Goal: Task Accomplishment & Management: Manage account settings

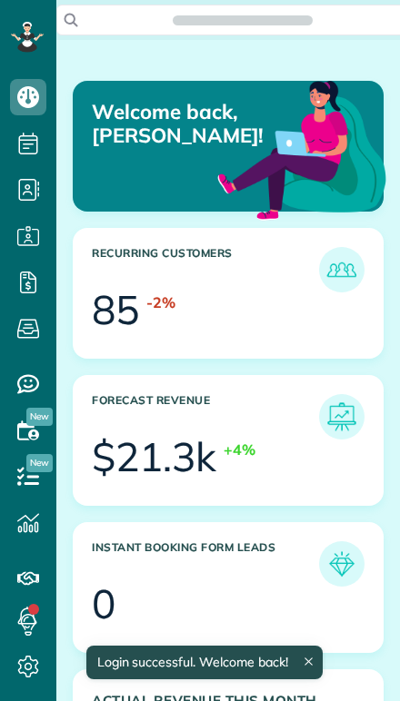
scroll to position [129, 291]
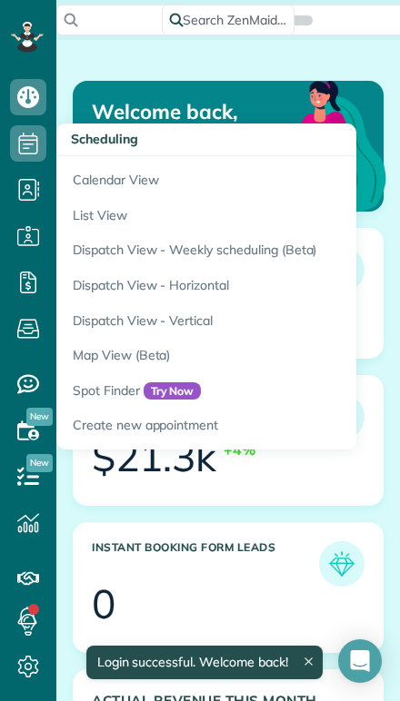
click at [90, 184] on link "Calendar View" at bounding box center [283, 177] width 454 height 42
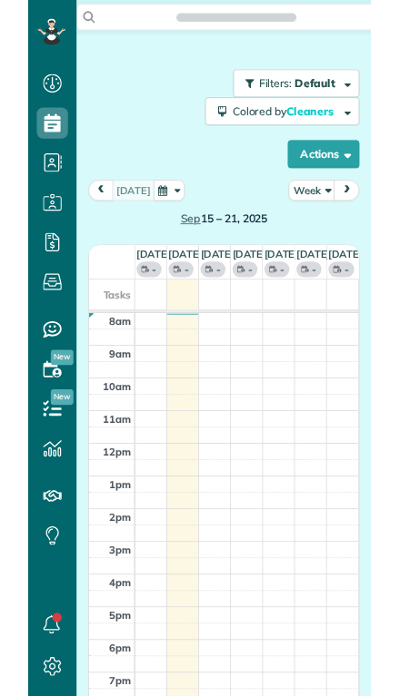
scroll to position [8, 8]
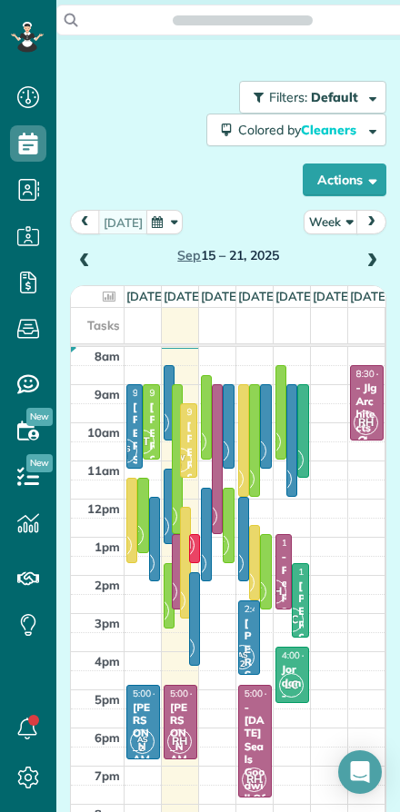
click at [331, 225] on button "Week" at bounding box center [330, 222] width 54 height 25
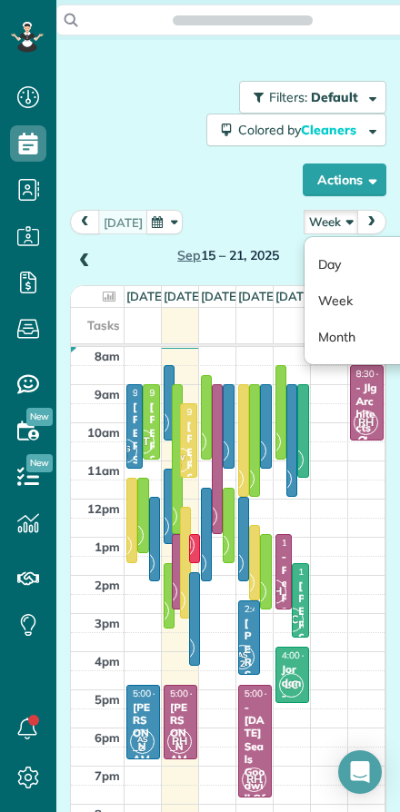
click at [327, 271] on link "Day" at bounding box center [375, 264] width 143 height 36
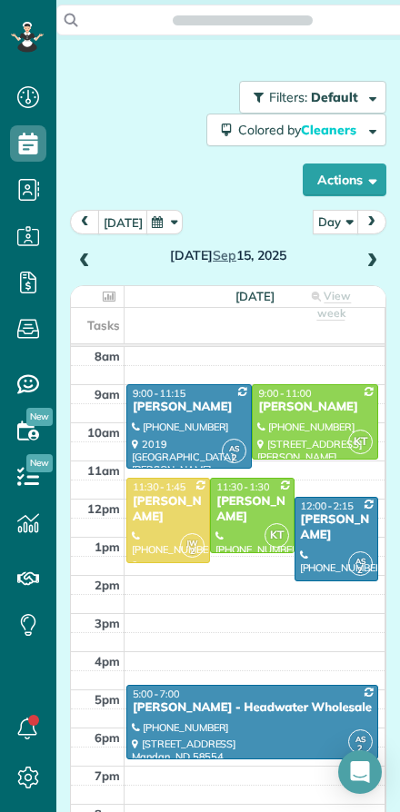
click at [364, 259] on span at bounding box center [371, 261] width 20 height 16
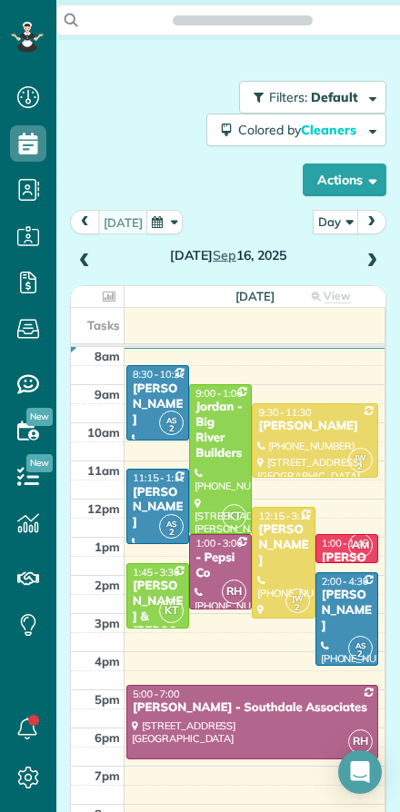
click at [367, 263] on span at bounding box center [371, 261] width 20 height 16
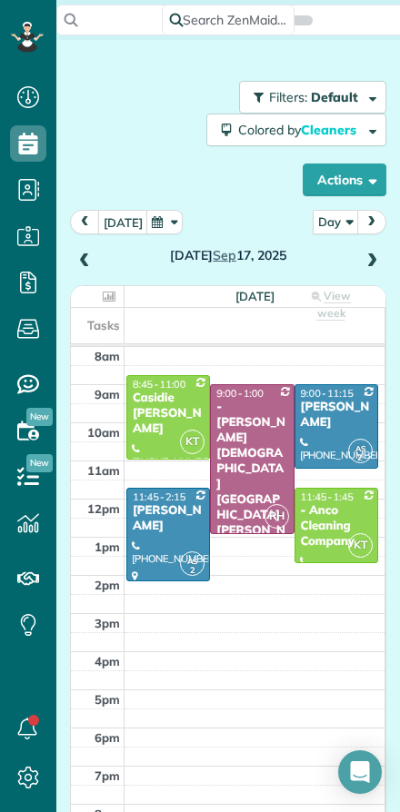
click at [363, 267] on span at bounding box center [371, 261] width 20 height 16
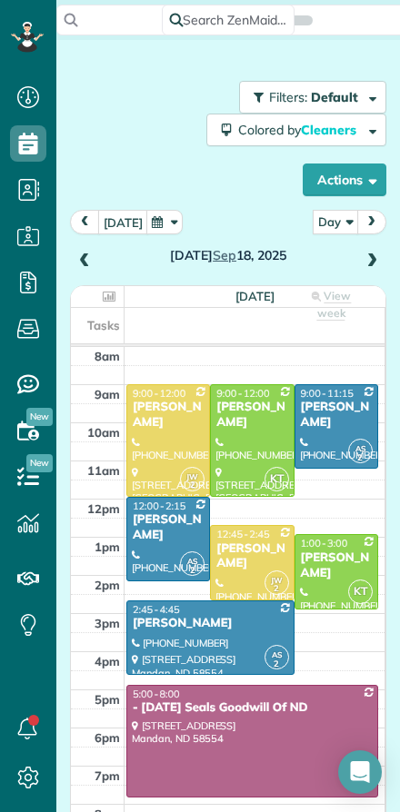
click at [376, 266] on span at bounding box center [371, 261] width 20 height 16
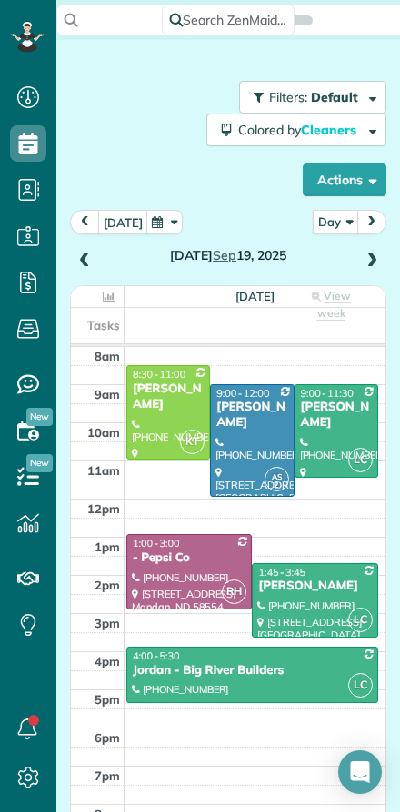
click at [83, 261] on span at bounding box center [84, 261] width 20 height 16
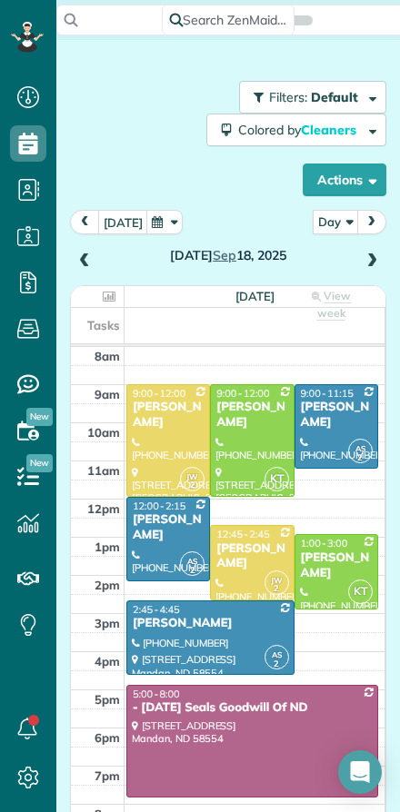
click at [84, 266] on span at bounding box center [84, 261] width 20 height 16
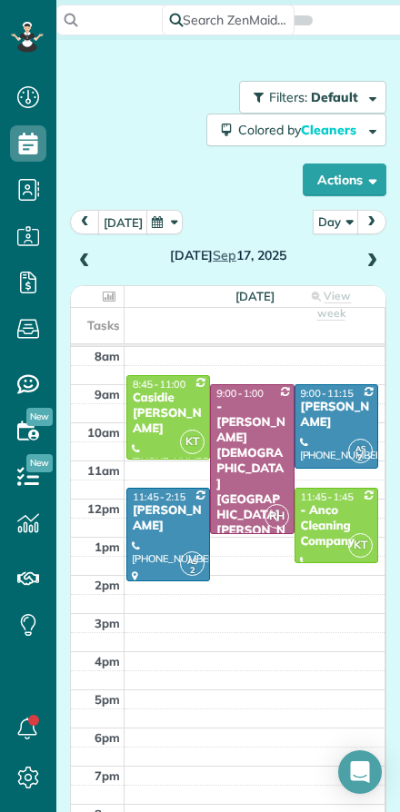
click at [83, 265] on span at bounding box center [84, 261] width 20 height 16
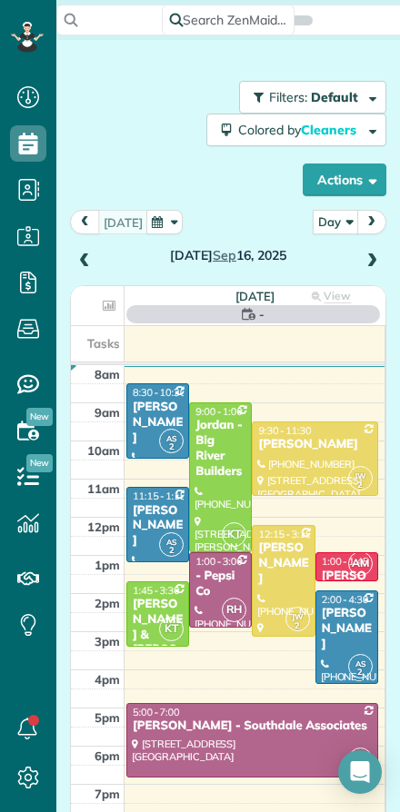
click at [375, 268] on span at bounding box center [371, 261] width 20 height 16
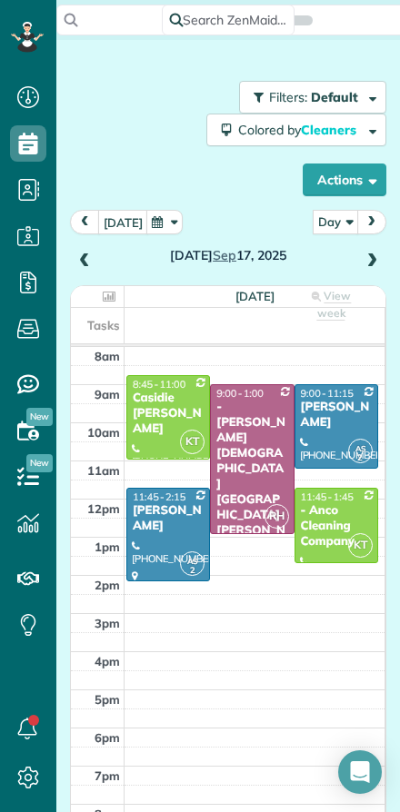
click at [85, 260] on span at bounding box center [84, 261] width 20 height 16
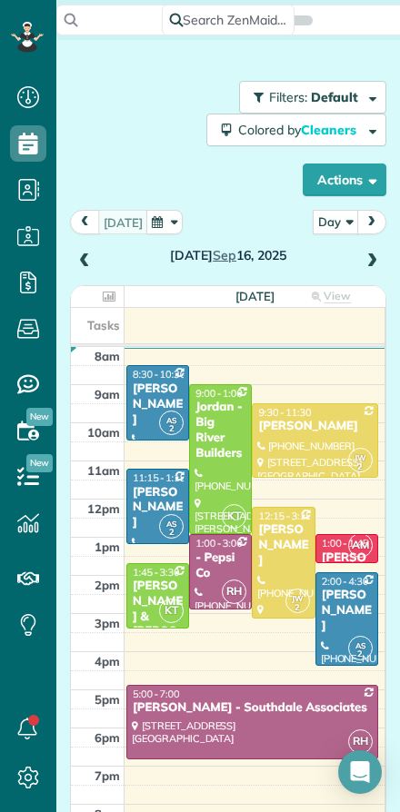
click at [368, 260] on span at bounding box center [371, 261] width 20 height 16
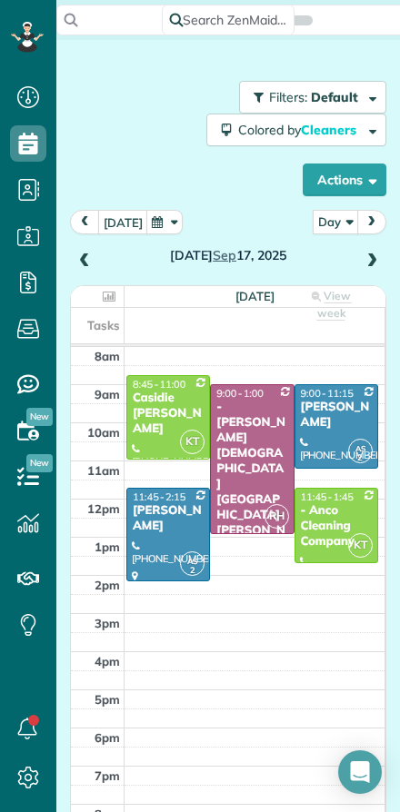
click at [85, 264] on span at bounding box center [84, 261] width 20 height 16
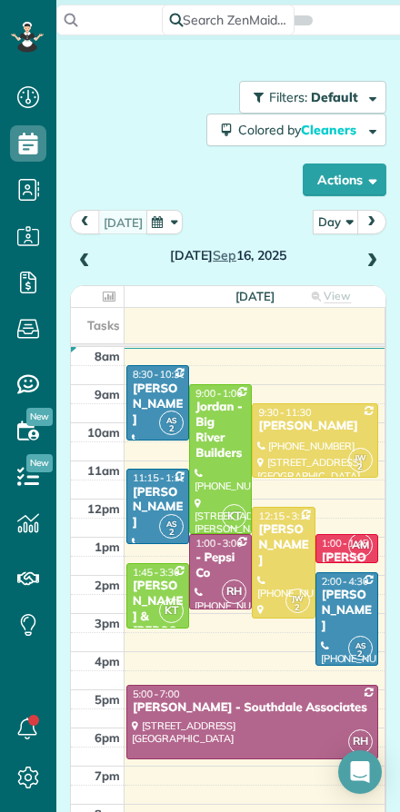
click at [370, 261] on span at bounding box center [371, 261] width 20 height 16
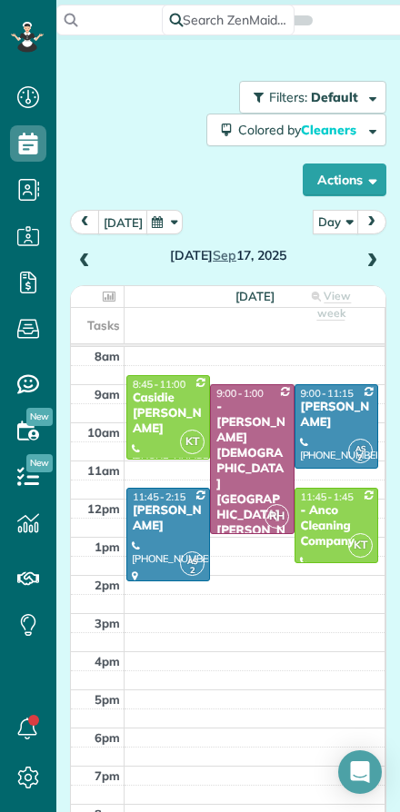
click at [86, 262] on span at bounding box center [84, 261] width 20 height 16
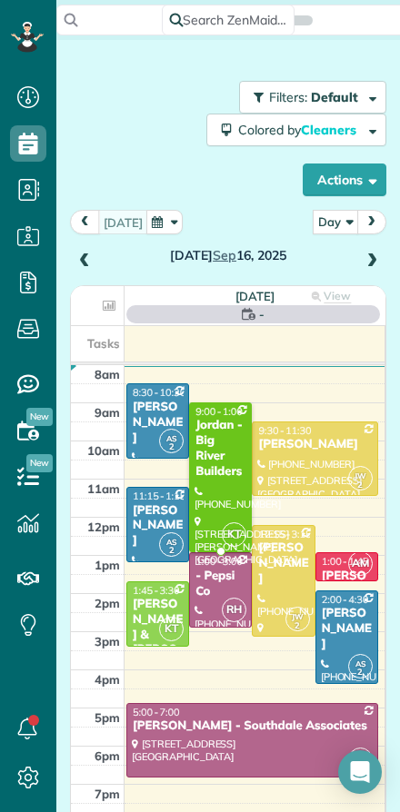
click at [211, 470] on div "Jordan - Big River Builders" at bounding box center [220, 449] width 52 height 62
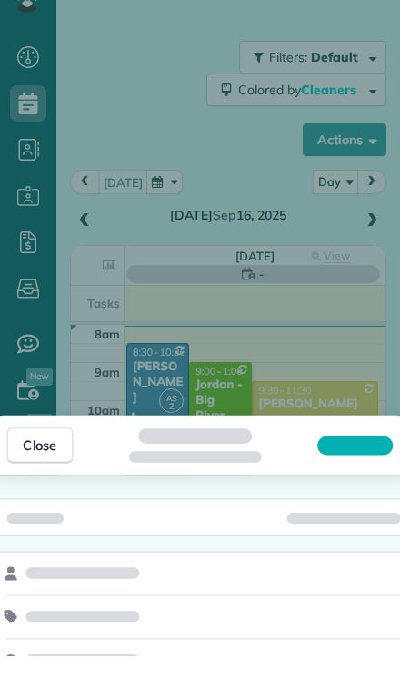
scroll to position [40, 0]
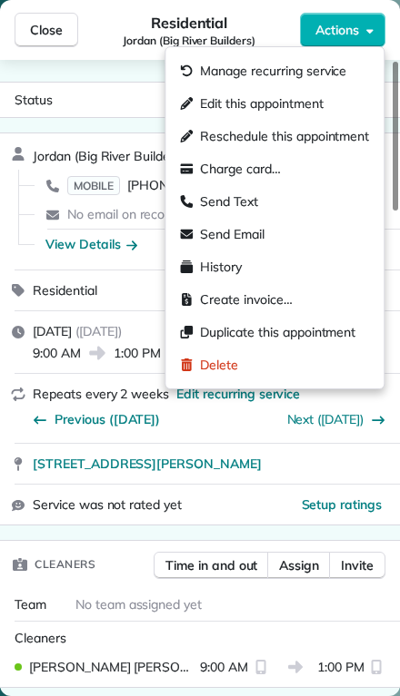
click at [209, 110] on span "Edit this appointment" at bounding box center [261, 103] width 123 height 18
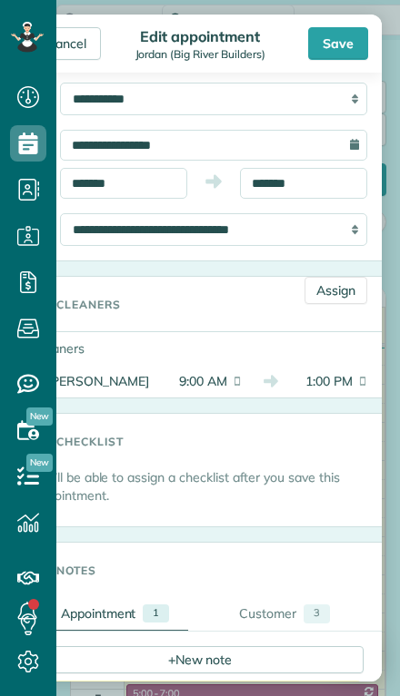
scroll to position [111, 0]
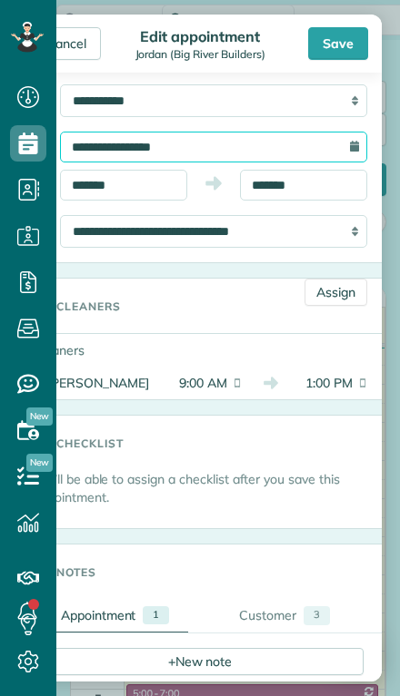
click at [118, 150] on input "**********" at bounding box center [213, 147] width 307 height 31
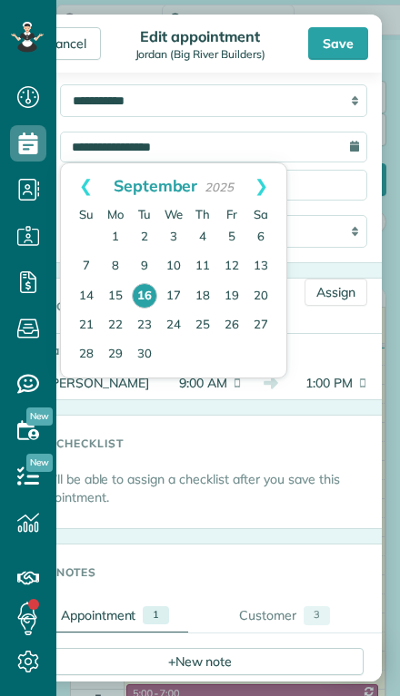
click at [170, 298] on link "17" at bounding box center [173, 296] width 29 height 29
type input "**********"
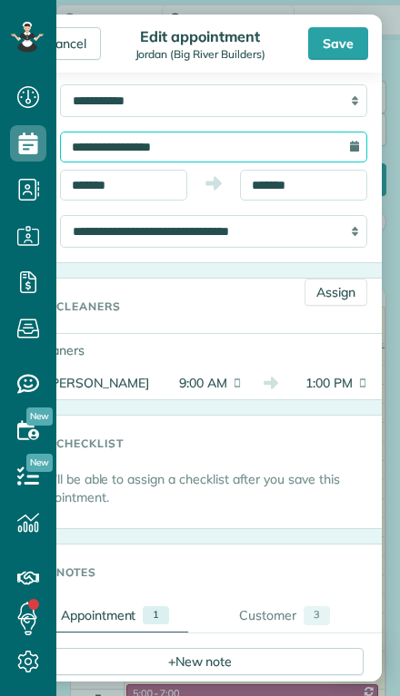
click at [63, 161] on input "**********" at bounding box center [213, 147] width 307 height 31
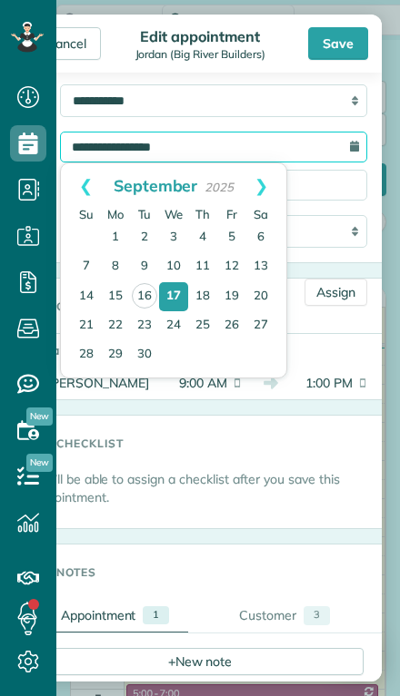
click at [147, 137] on input "**********" at bounding box center [213, 147] width 307 height 31
click at [196, 155] on input "**********" at bounding box center [213, 147] width 307 height 31
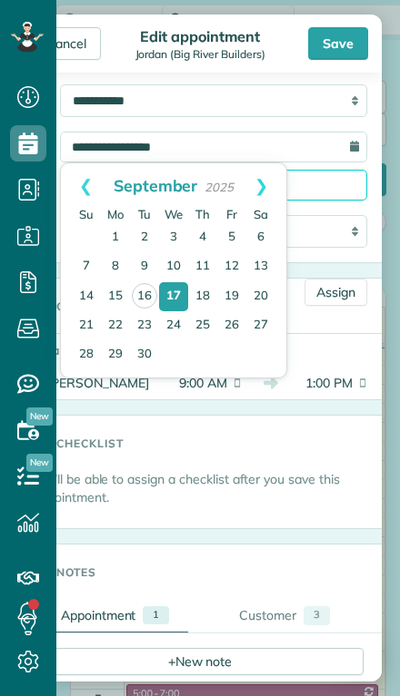
click at [334, 192] on body "Dashboard Scheduling Calendar View List View Dispatch View - Weekly scheduling …" at bounding box center [200, 348] width 400 height 696
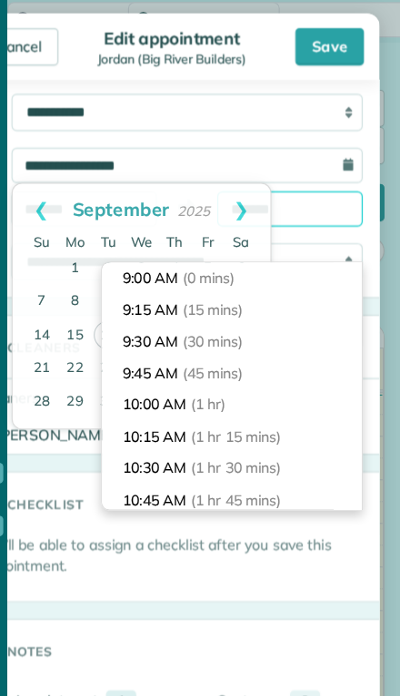
scroll to position [409, 0]
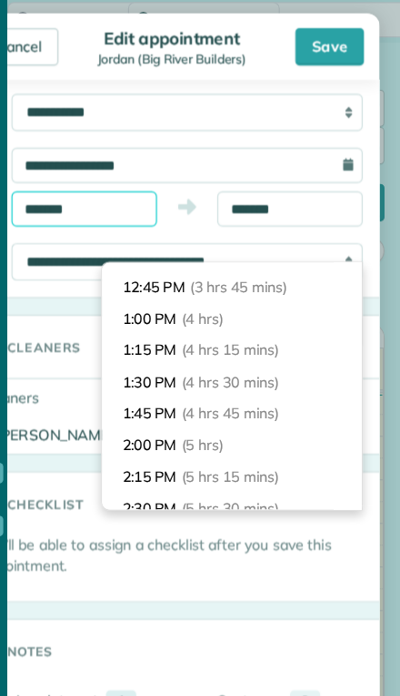
click at [73, 178] on input "*******" at bounding box center [123, 185] width 127 height 31
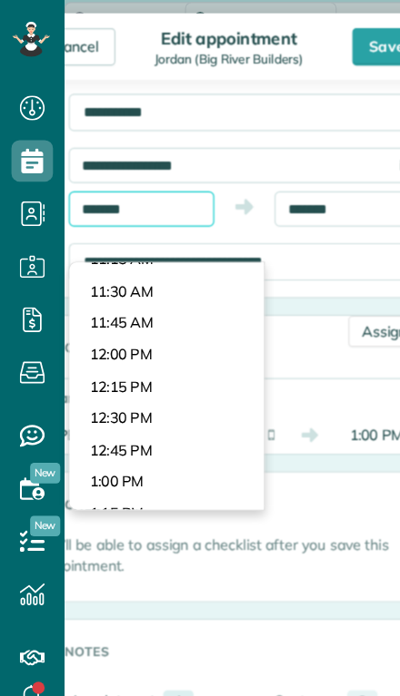
scroll to position [1243, 0]
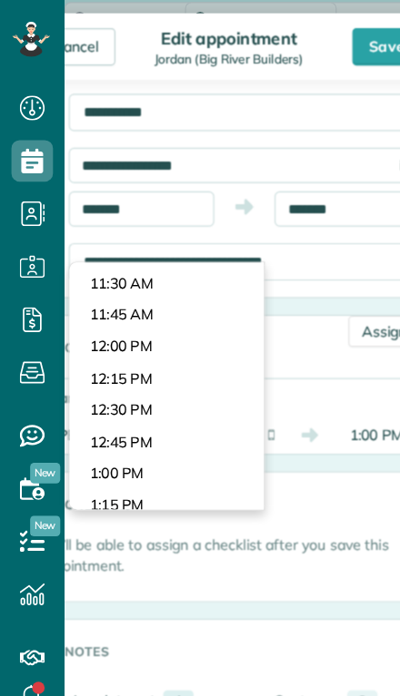
click at [90, 213] on body "Dashboard Scheduling Calendar View List View Dispatch View - Weekly scheduling …" at bounding box center [200, 348] width 400 height 696
type input "********"
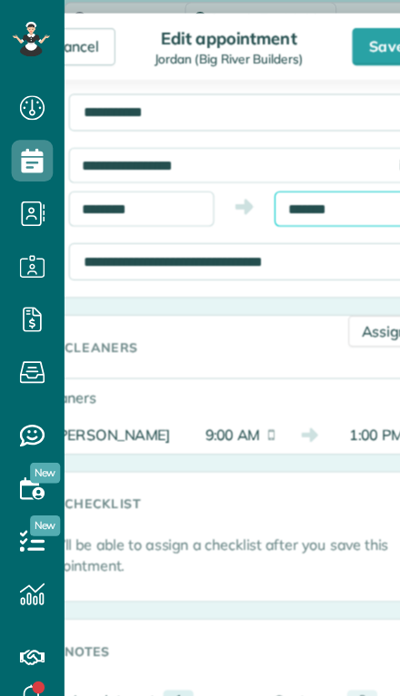
click at [292, 183] on input "*******" at bounding box center [303, 185] width 127 height 31
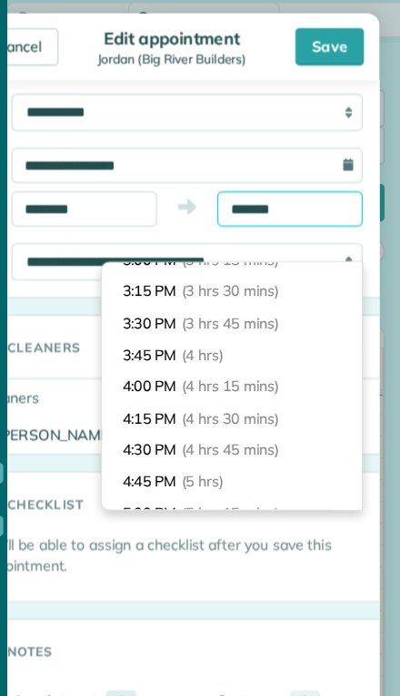
scroll to position [378, 0]
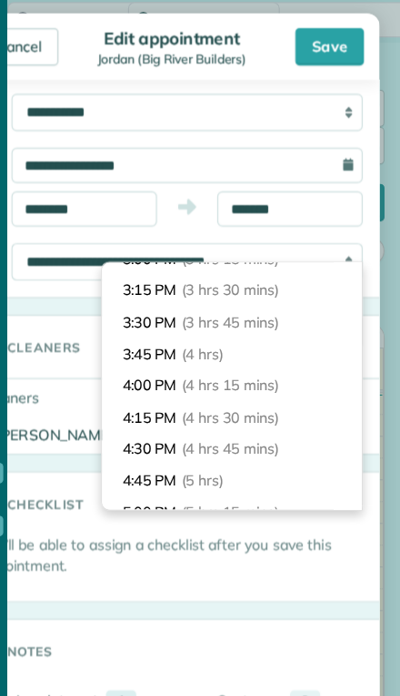
click at [139, 326] on li "4:00 PM (4 hrs 15 mins)" at bounding box center [252, 340] width 227 height 28
type input "*******"
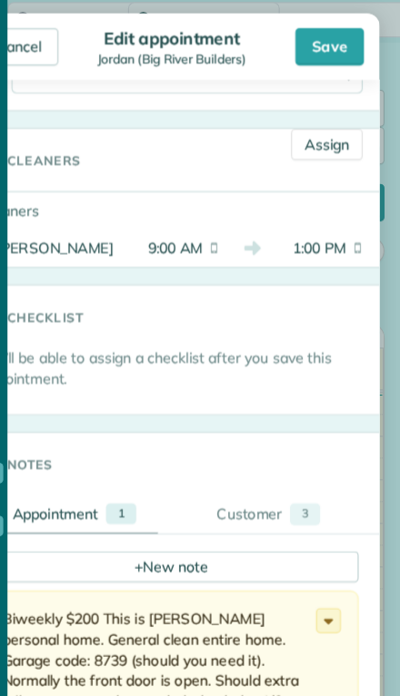
scroll to position [275, 0]
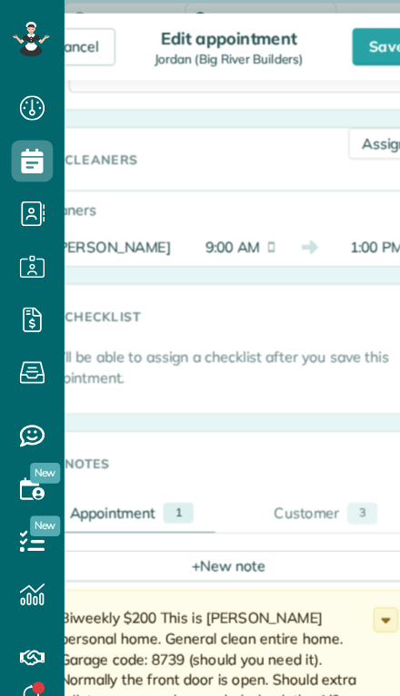
click at [325, 41] on div "Save" at bounding box center [338, 43] width 60 height 33
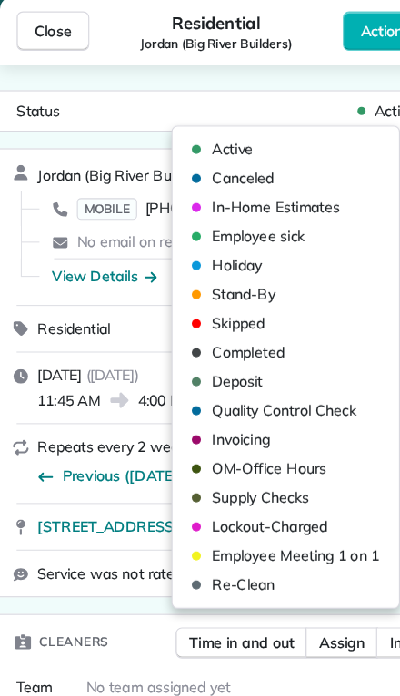
click at [60, 106] on div "Status Active" at bounding box center [200, 99] width 392 height 27
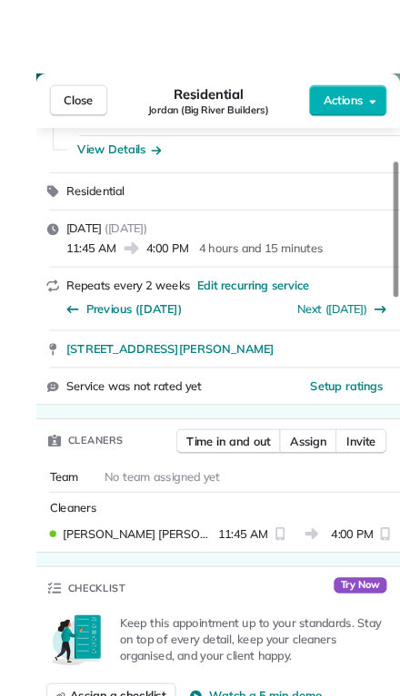
scroll to position [3, 0]
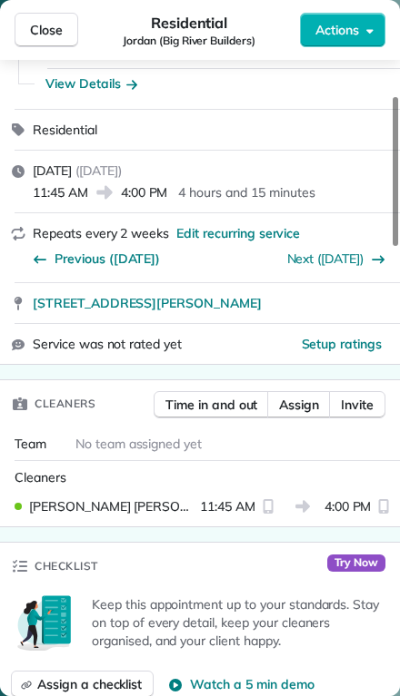
click at [36, 24] on span "Close" at bounding box center [46, 30] width 33 height 18
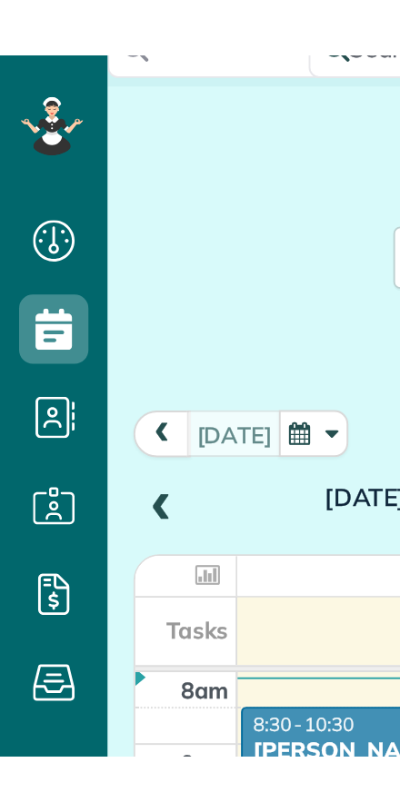
scroll to position [701, 56]
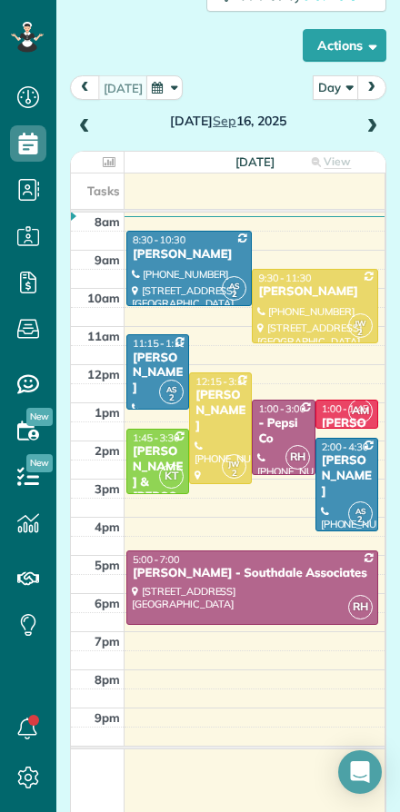
scroll to position [135, 0]
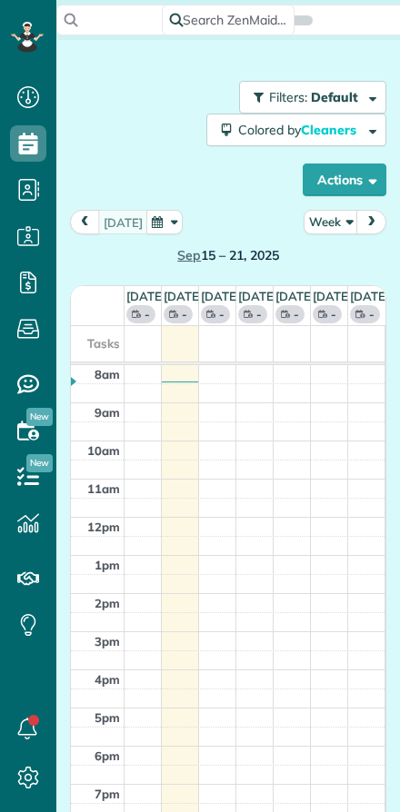
scroll to position [8, 8]
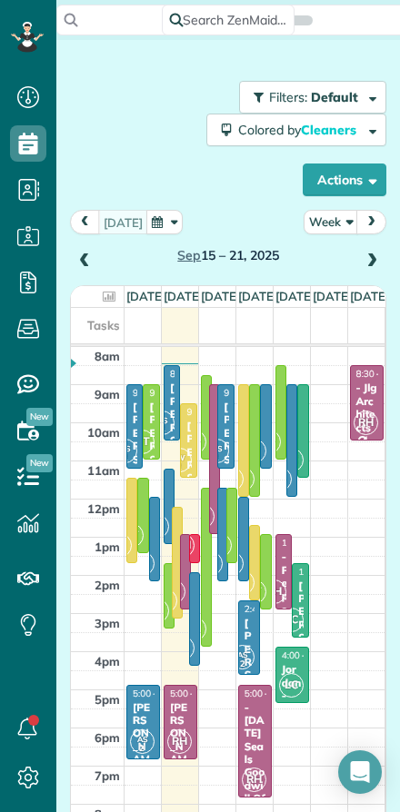
click at [325, 181] on button "Actions" at bounding box center [344, 179] width 84 height 33
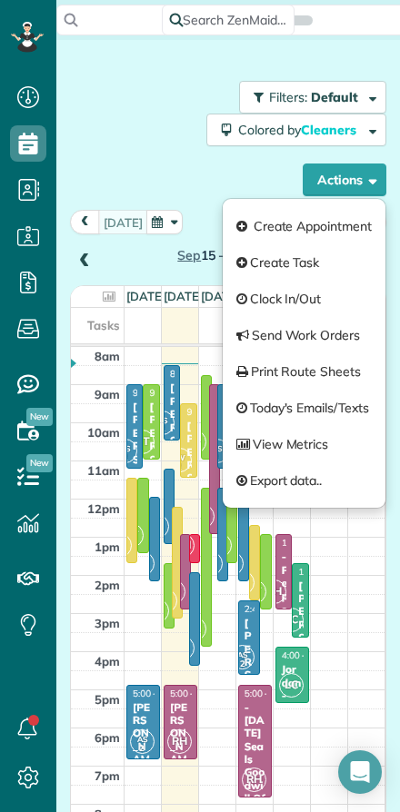
click at [200, 182] on div "Filters: Default Colored by Cleaners Color by Cleaner Color by Team Color by St…" at bounding box center [228, 138] width 316 height 115
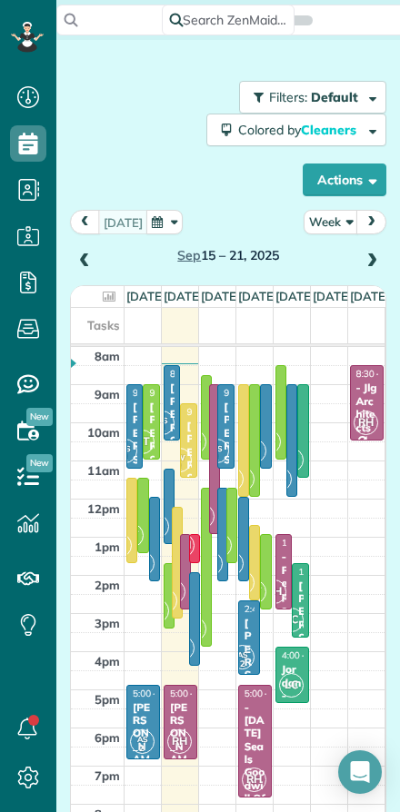
click at [329, 223] on button "Week" at bounding box center [330, 222] width 54 height 25
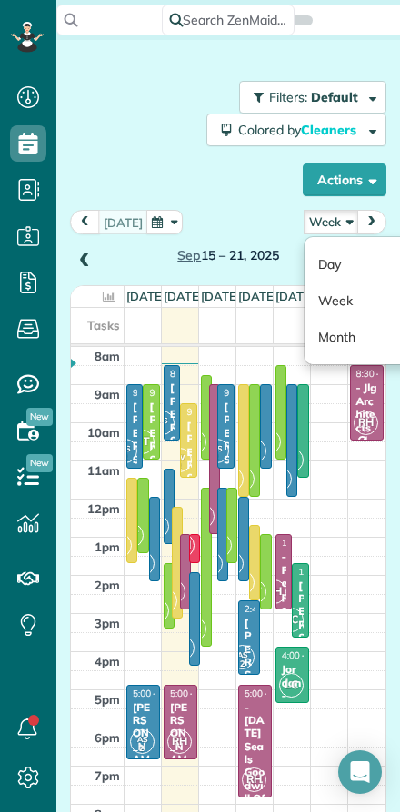
click at [323, 260] on link "Day" at bounding box center [375, 264] width 143 height 36
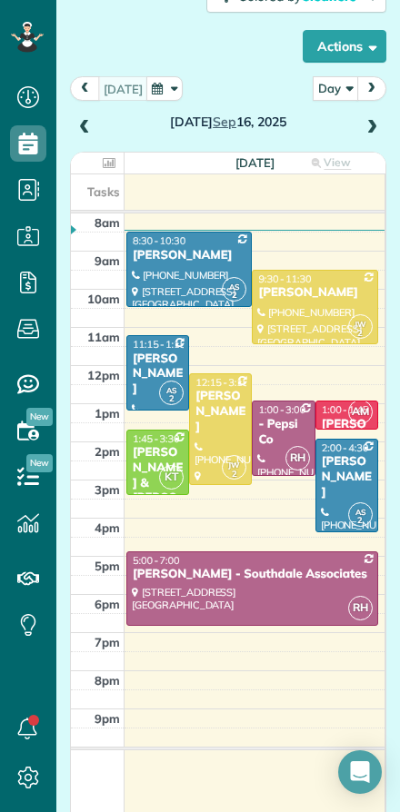
scroll to position [132, 0]
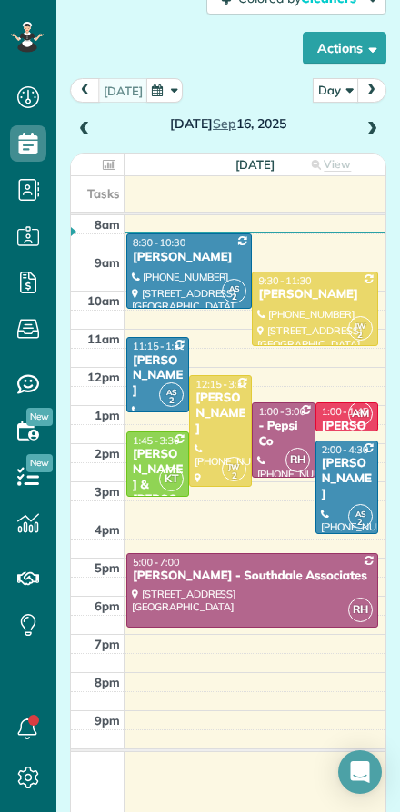
click at [212, 435] on div at bounding box center [220, 431] width 61 height 111
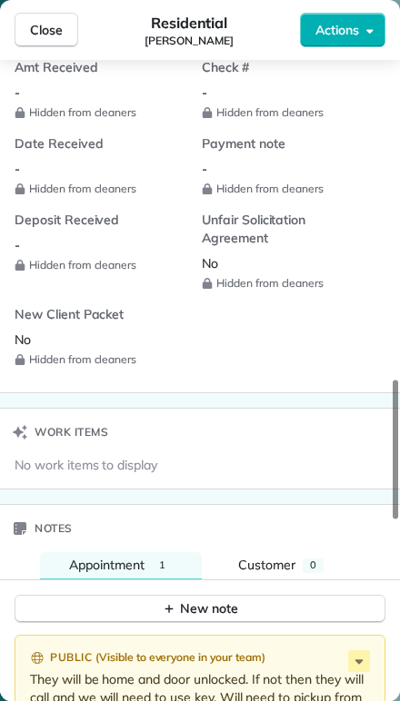
scroll to position [1672, 0]
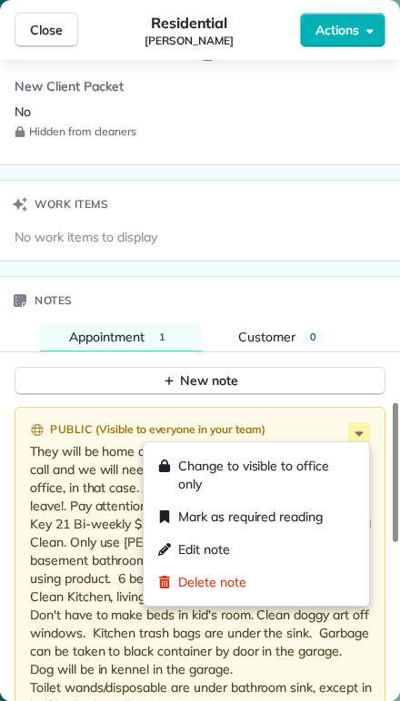
click at [179, 547] on span "Edit note" at bounding box center [204, 549] width 52 height 18
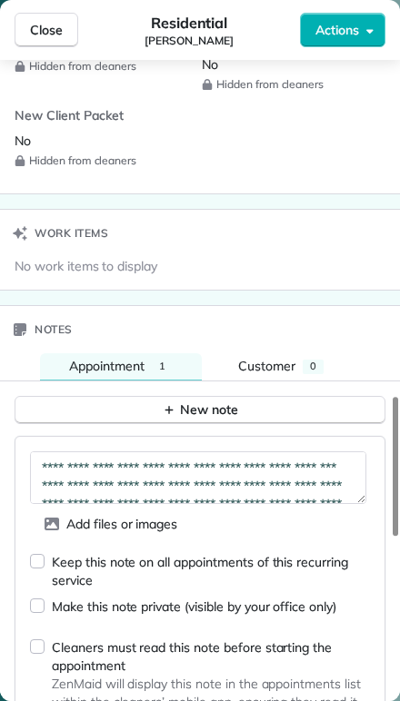
scroll to position [58, 0]
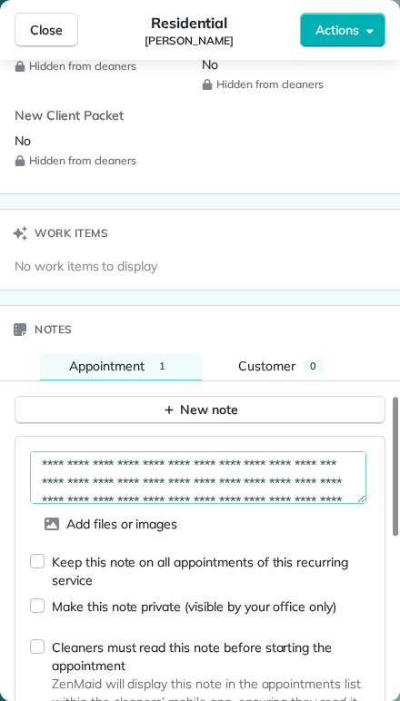
click at [188, 481] on textarea "**********" at bounding box center [198, 477] width 336 height 53
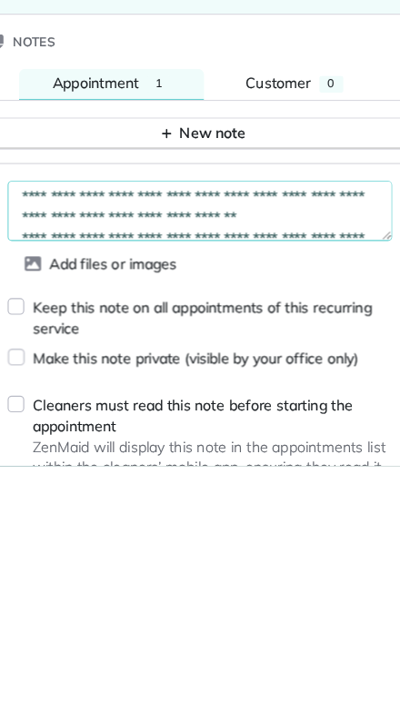
scroll to position [64, 0]
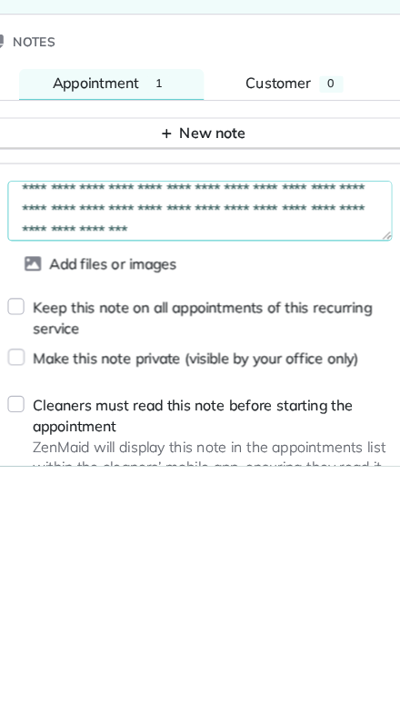
type textarea "**********"
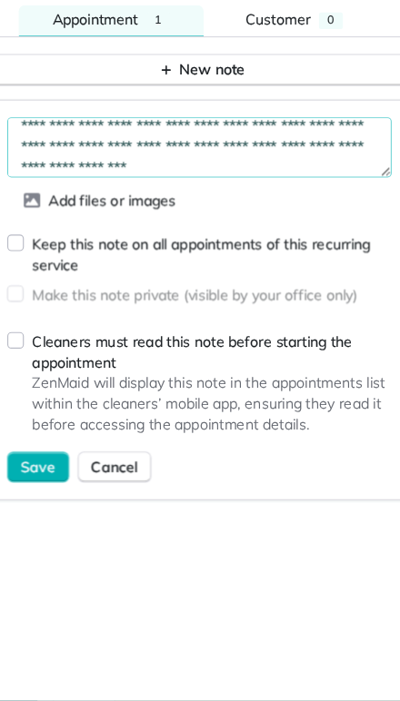
scroll to position [1963, 0]
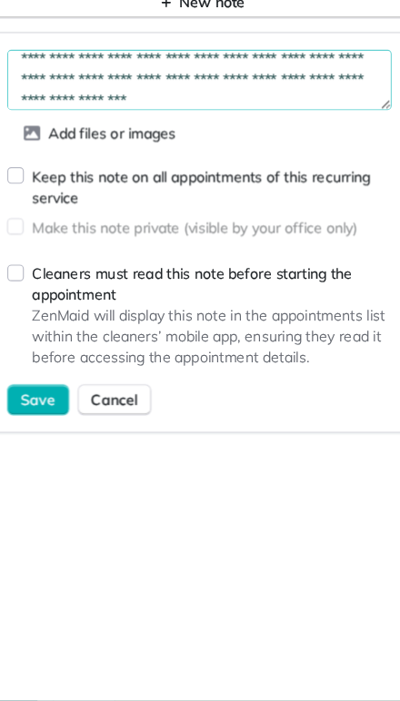
click at [42, 429] on span "Save" at bounding box center [57, 438] width 31 height 18
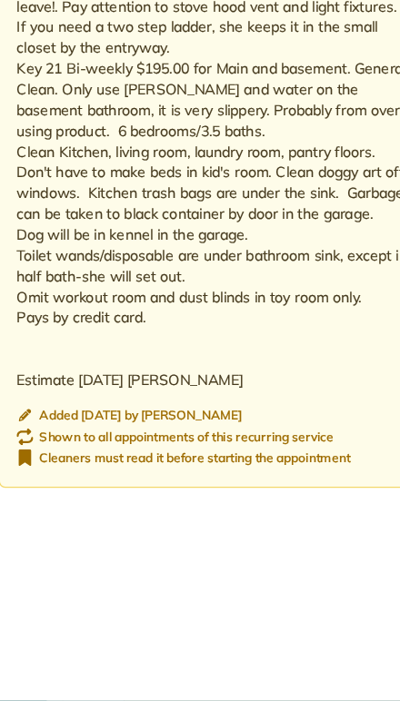
scroll to position [2087, 0]
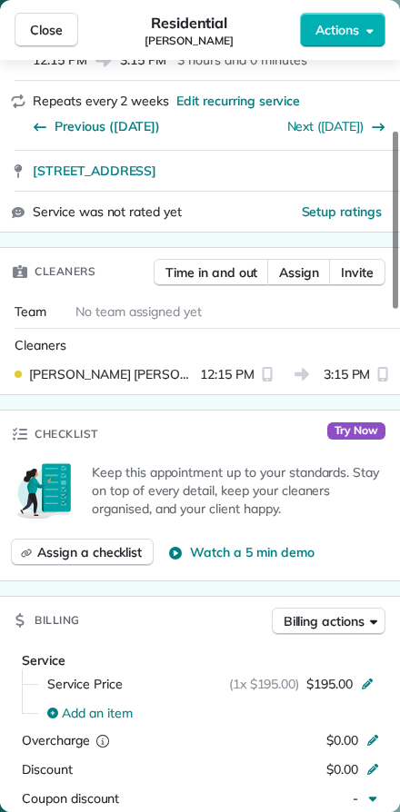
scroll to position [291, 0]
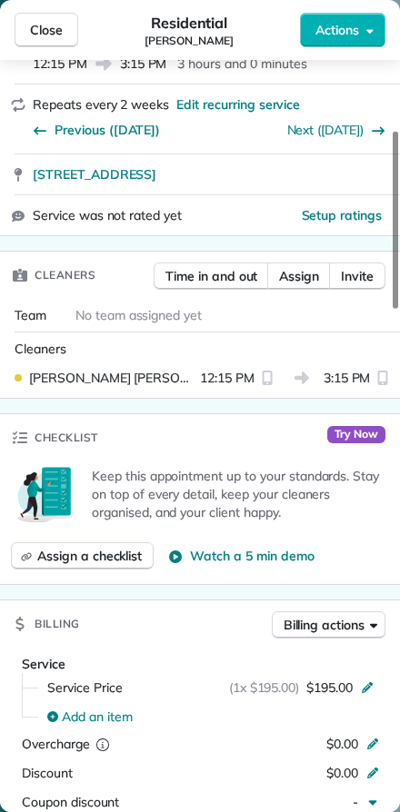
click at [36, 29] on span "Close" at bounding box center [46, 30] width 33 height 18
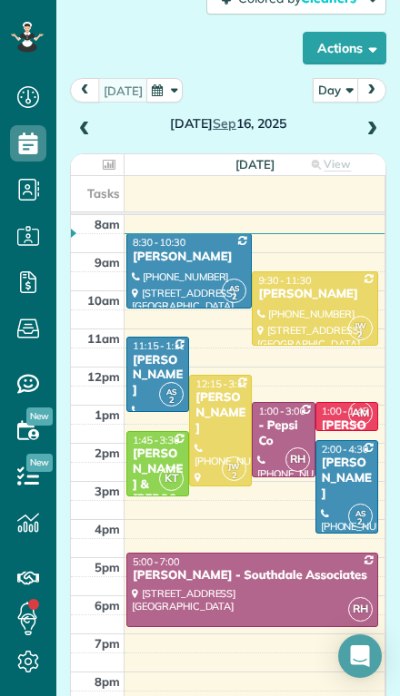
scroll to position [736, 56]
click at [76, 122] on span at bounding box center [84, 130] width 20 height 16
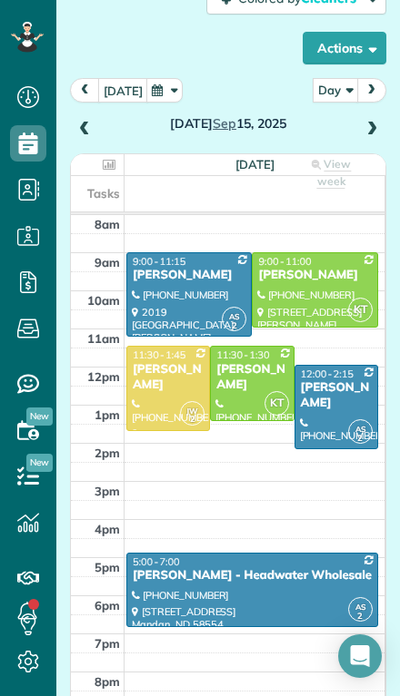
click at [144, 361] on div at bounding box center [168, 388] width 82 height 83
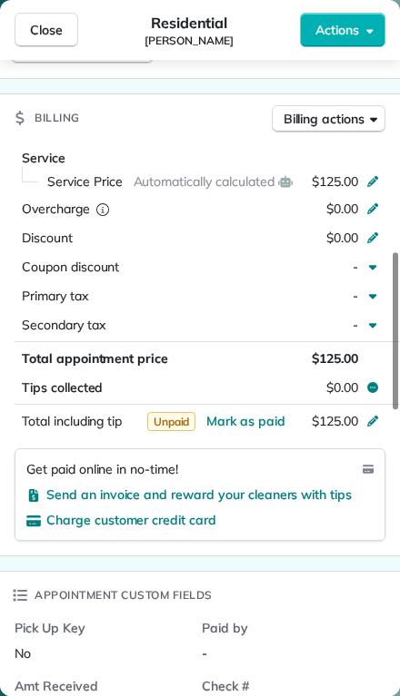
scroll to position [841, 0]
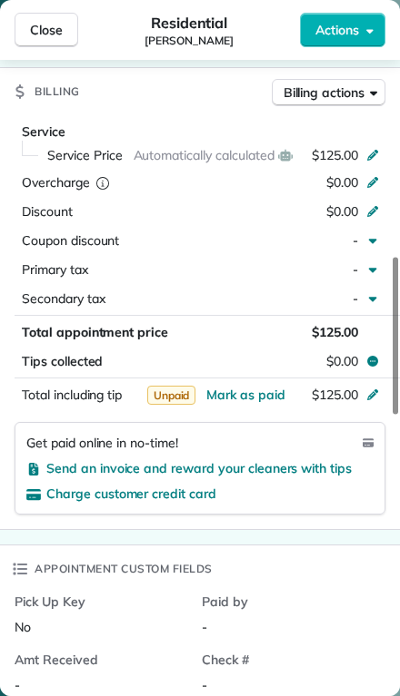
click at [248, 387] on span "Mark as paid" at bounding box center [245, 395] width 79 height 16
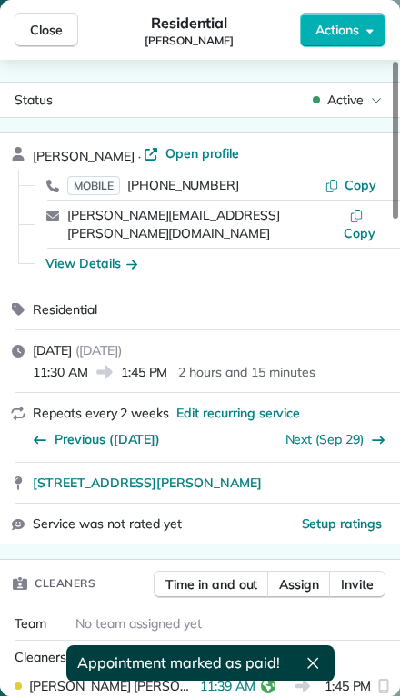
scroll to position [0, 0]
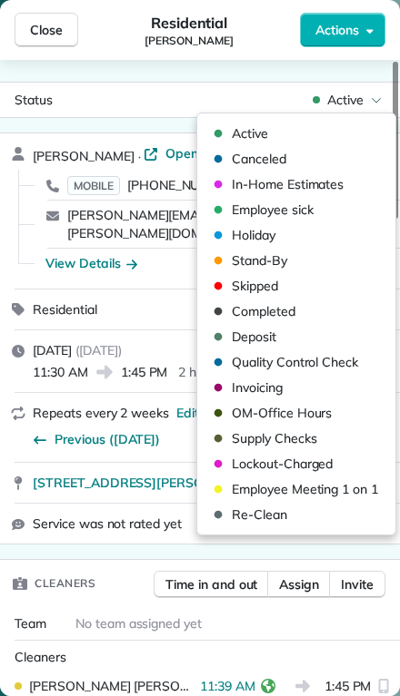
click at [239, 310] on span "Completed" at bounding box center [264, 311] width 64 height 18
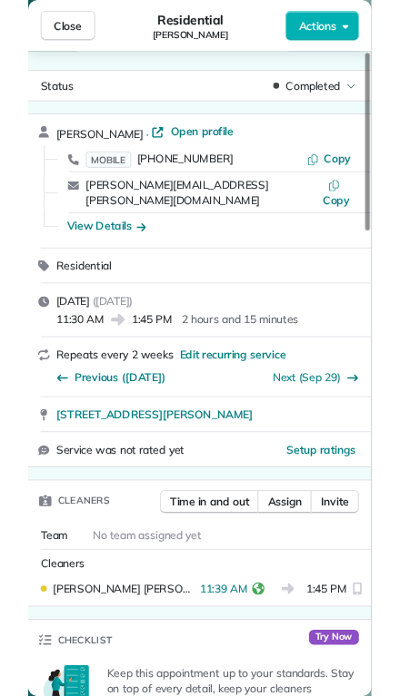
scroll to position [812, 56]
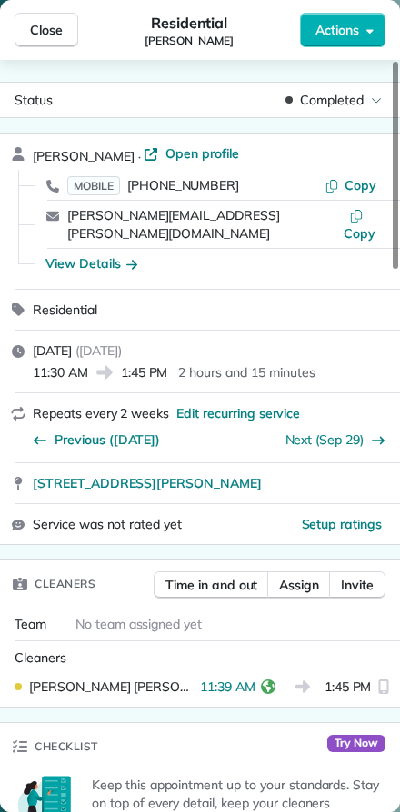
click at [43, 35] on span "Close" at bounding box center [46, 30] width 33 height 18
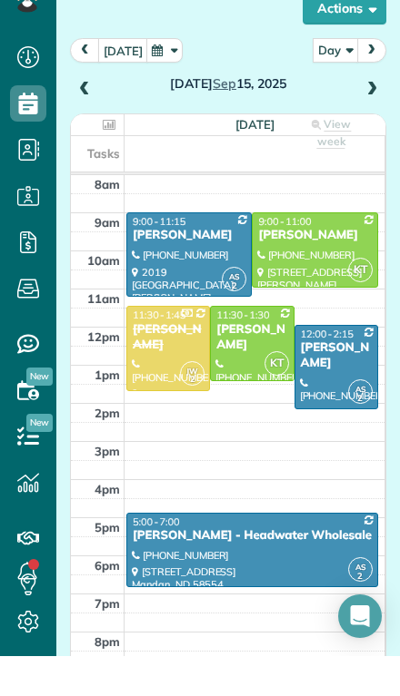
scroll to position [736, 56]
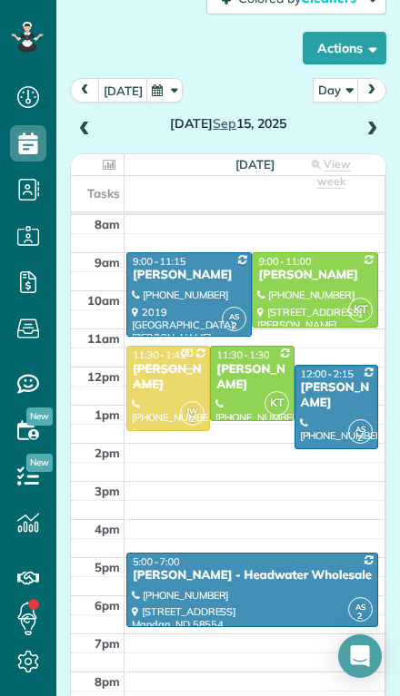
click at [316, 374] on div at bounding box center [336, 407] width 82 height 83
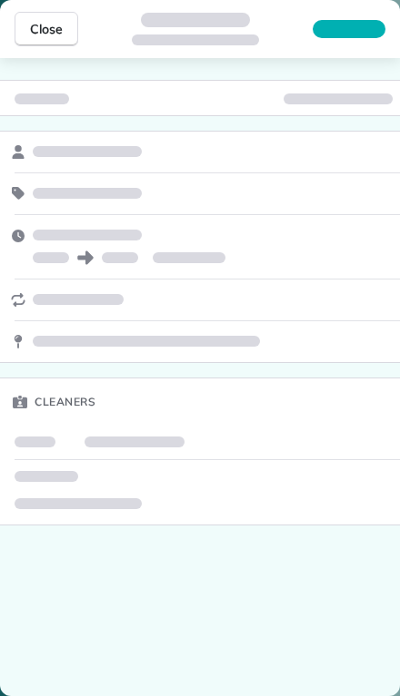
click at [0, 0] on span "Close" at bounding box center [0, 0] width 0 height 0
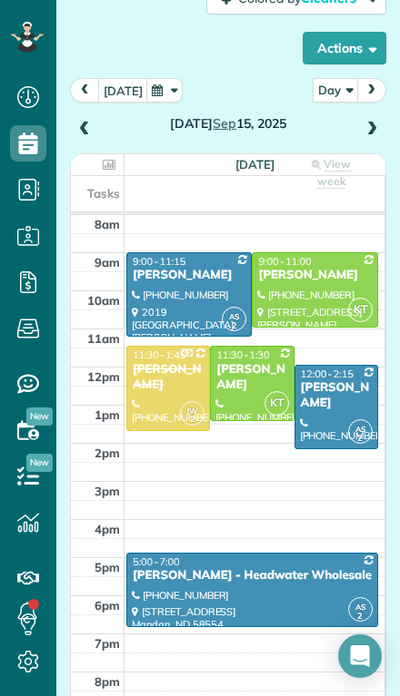
click at [322, 376] on div at bounding box center [336, 407] width 82 height 83
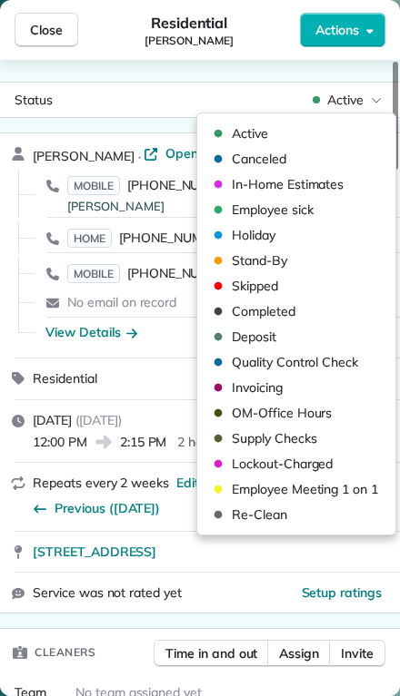
click at [231, 389] on div "Invoicing" at bounding box center [245, 388] width 74 height 18
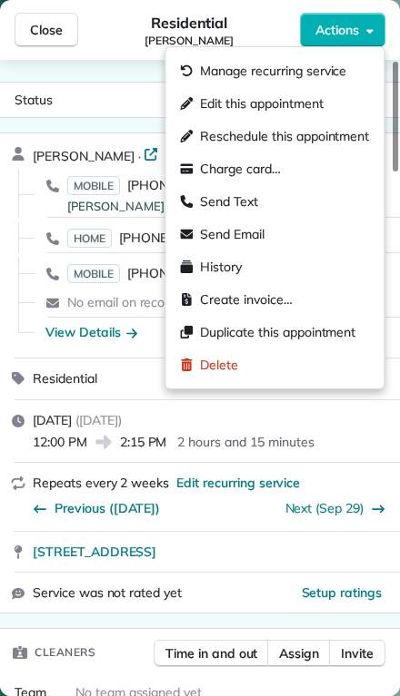
click at [252, 22] on div "Residential [PERSON_NAME]" at bounding box center [189, 30] width 222 height 36
click at [207, 296] on span "Create invoice…" at bounding box center [246, 300] width 92 height 18
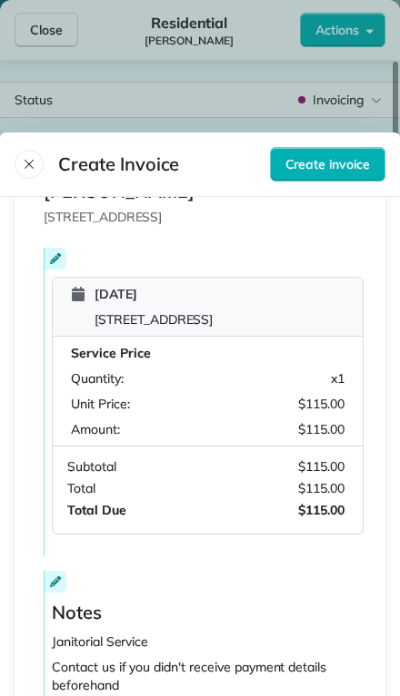
scroll to position [501, 0]
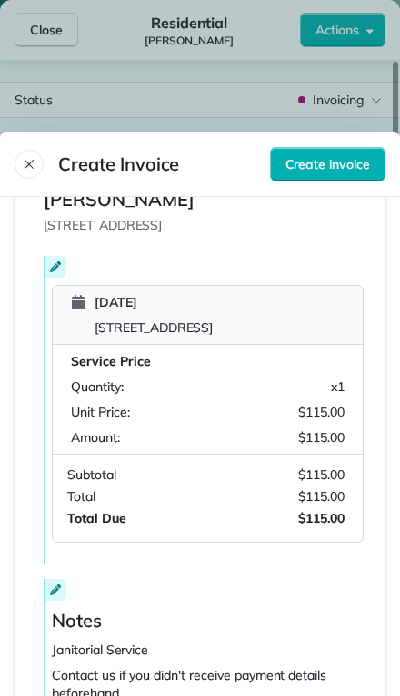
click at [299, 155] on span "Create invoice" at bounding box center [327, 164] width 84 height 18
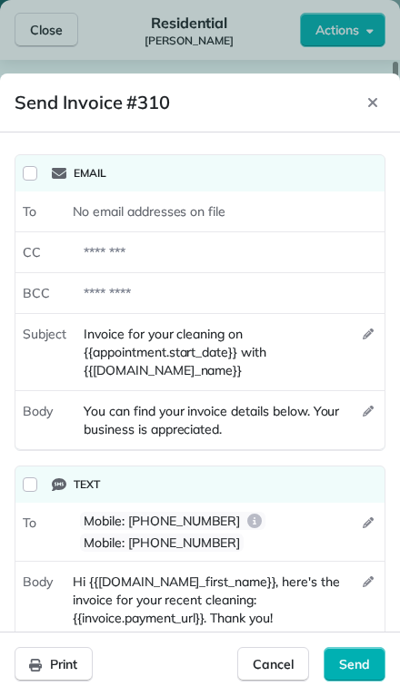
click at [354, 668] on span "Send" at bounding box center [354, 665] width 31 height 18
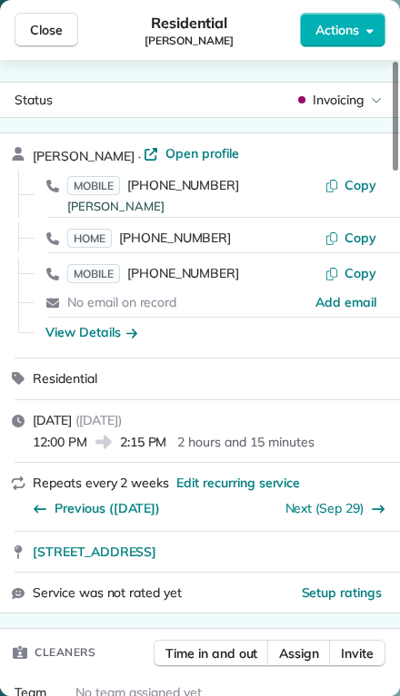
scroll to position [0, 0]
click at [38, 29] on span "Close" at bounding box center [46, 30] width 33 height 18
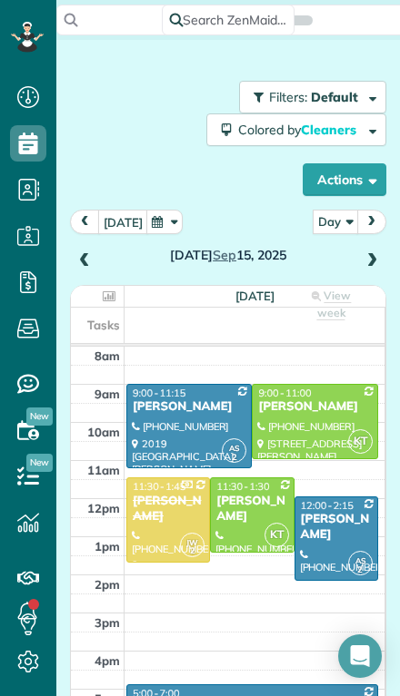
click at [379, 256] on span at bounding box center [371, 261] width 20 height 16
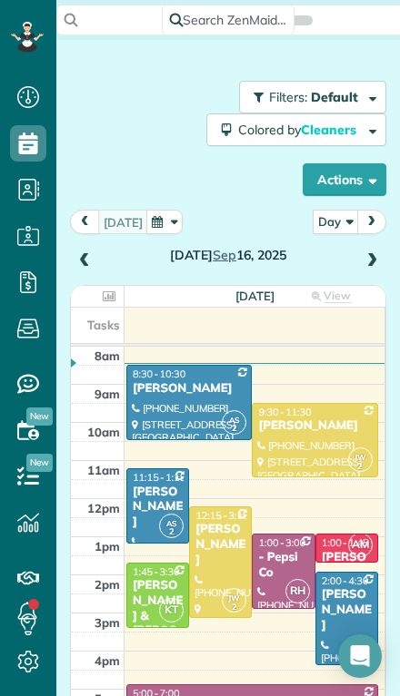
click at [375, 264] on span at bounding box center [371, 261] width 20 height 16
